Goal: Register for event/course

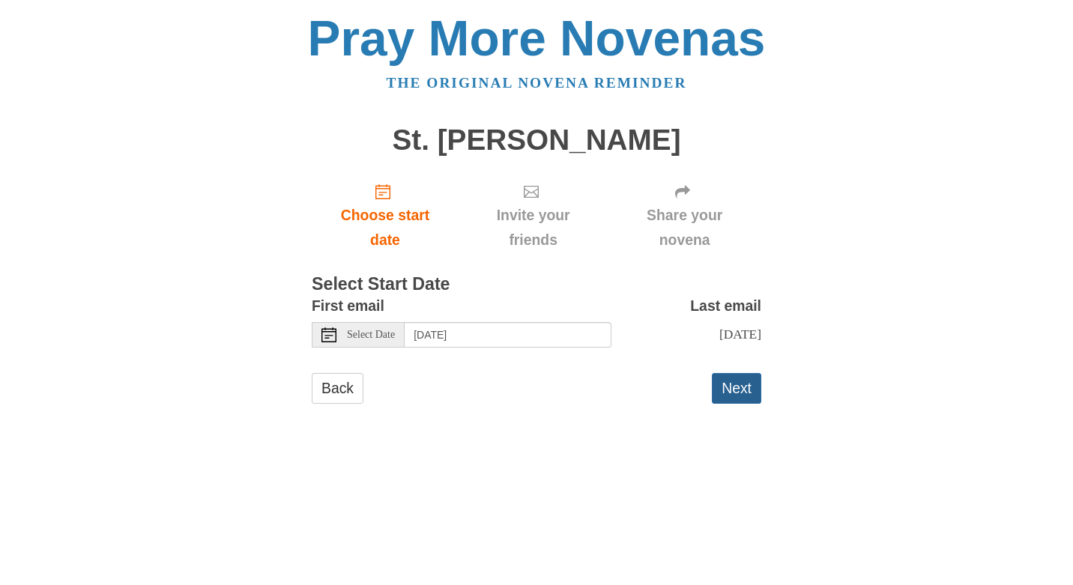
click at [735, 392] on button "Next" at bounding box center [736, 388] width 49 height 31
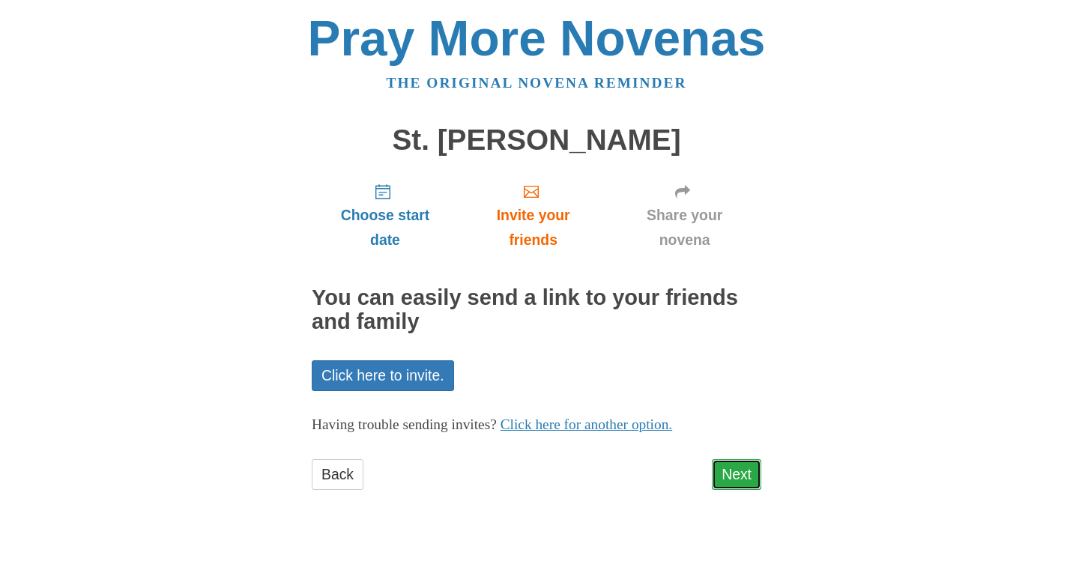
click at [739, 475] on link "Next" at bounding box center [736, 475] width 49 height 31
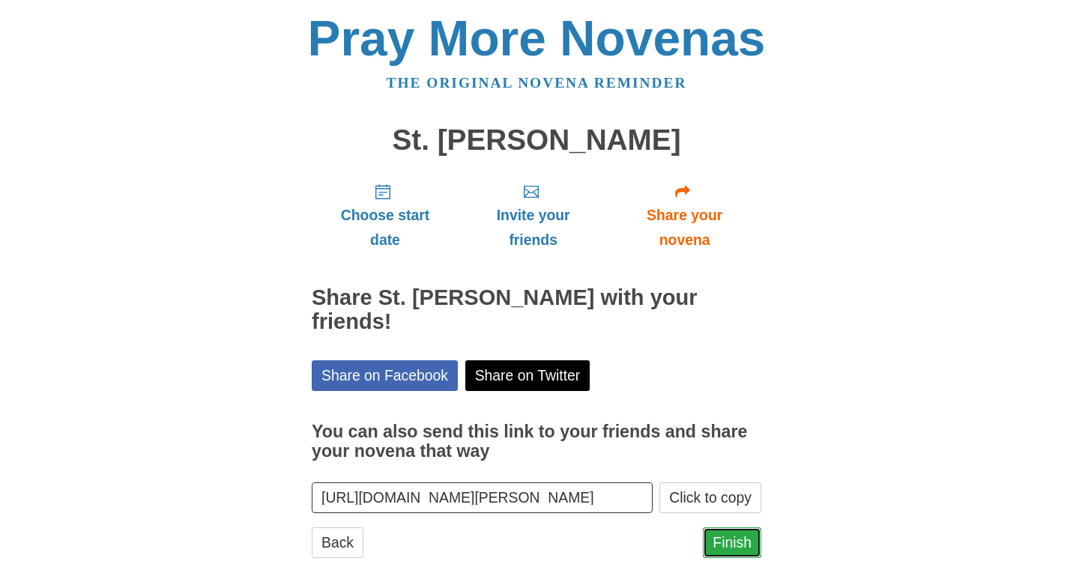
click at [750, 528] on link "Finish" at bounding box center [732, 543] width 58 height 31
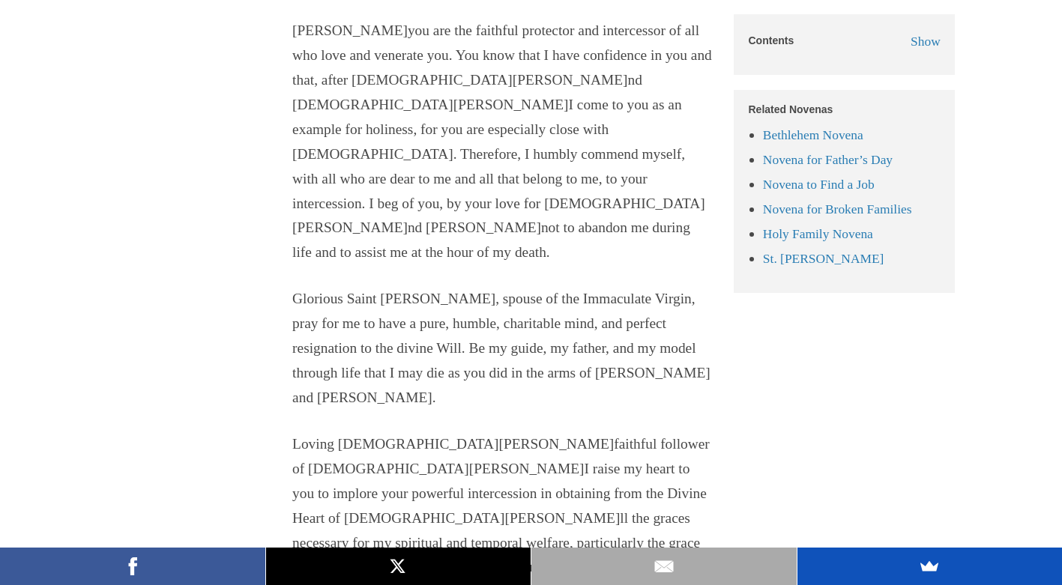
scroll to position [1733, 0]
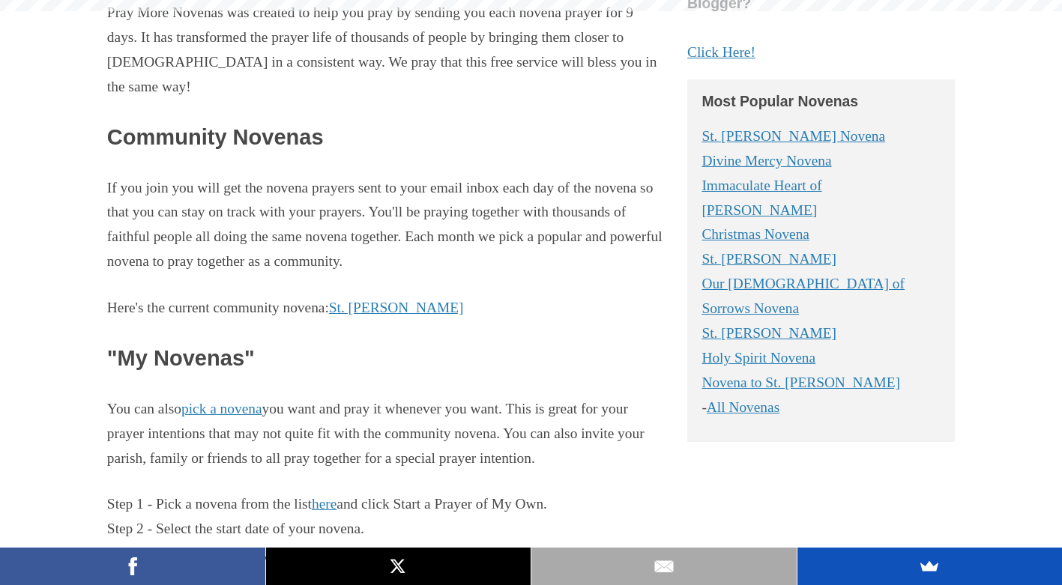
scroll to position [732, 0]
click at [782, 350] on link "Holy Spirit Novena" at bounding box center [759, 358] width 114 height 16
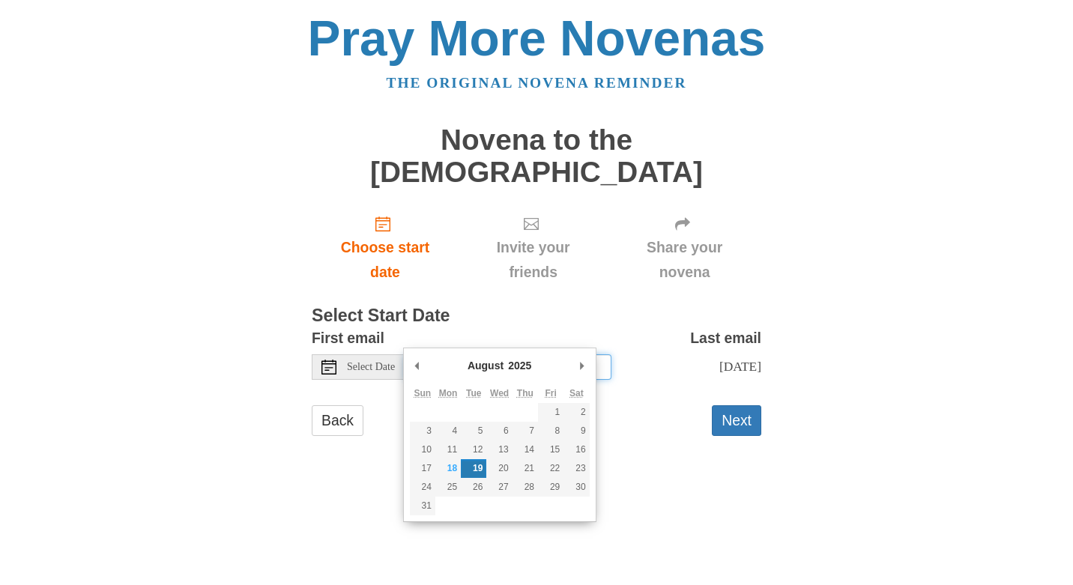
click at [543, 355] on input "Tuesday, August 19th" at bounding box center [508, 367] width 207 height 25
type input "Friday, August 29th"
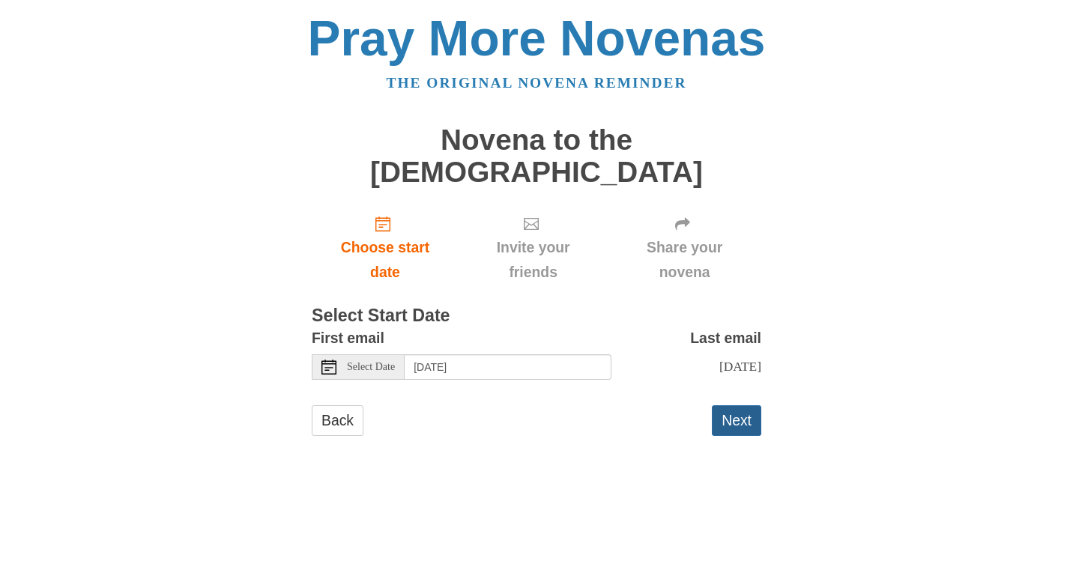
click at [736, 406] on button "Next" at bounding box center [736, 421] width 49 height 31
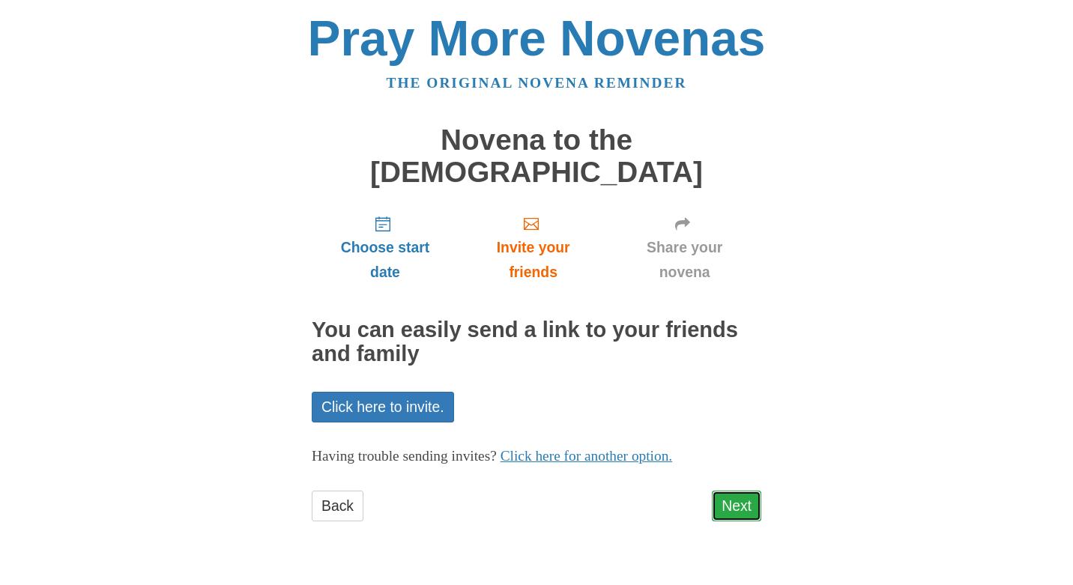
click at [738, 491] on link "Next" at bounding box center [736, 506] width 49 height 31
